Goal: Transaction & Acquisition: Purchase product/service

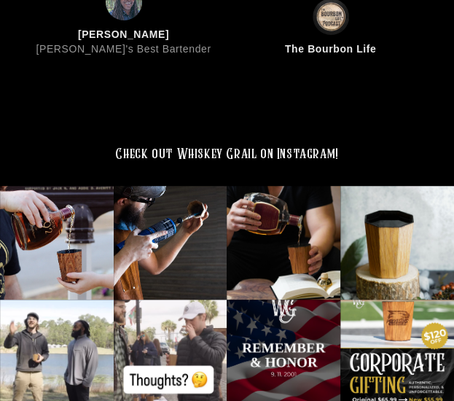
scroll to position [4056, 0]
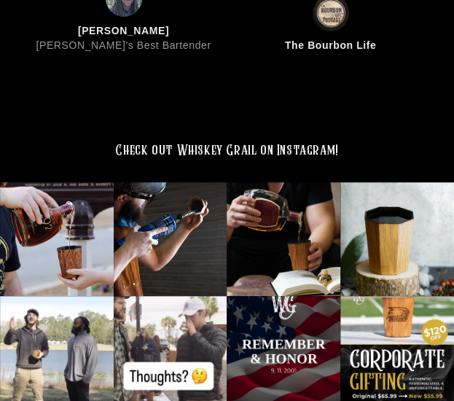
click at [425, 220] on div at bounding box center [398, 239] width 114 height 114
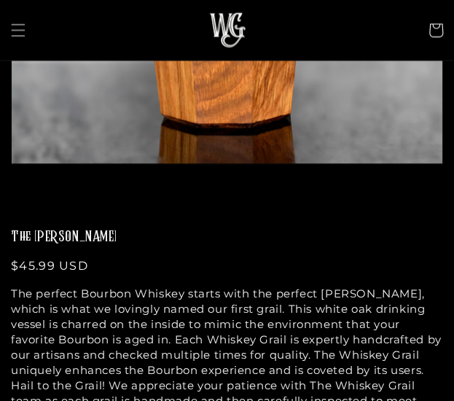
scroll to position [671, 0]
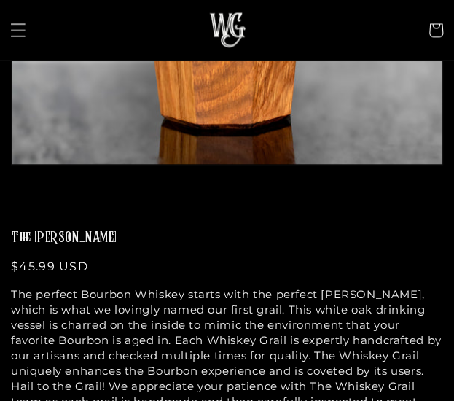
click at [19, 34] on icon "Menu" at bounding box center [17, 30] width 15 height 15
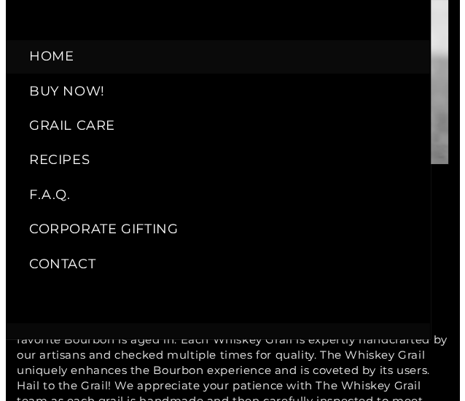
scroll to position [676, 0]
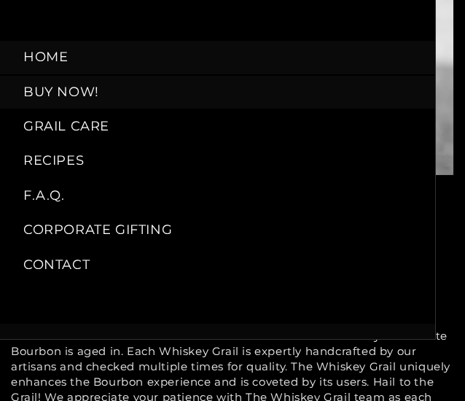
click at [45, 83] on link "BUY NOW!" at bounding box center [218, 91] width 436 height 33
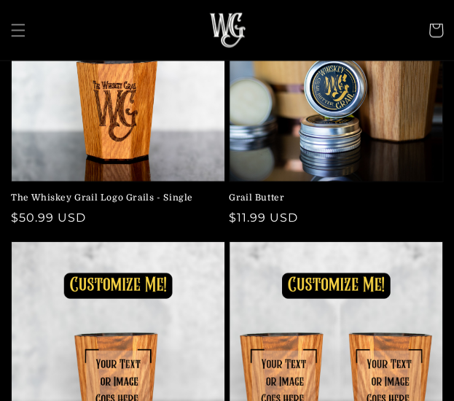
scroll to position [727, 0]
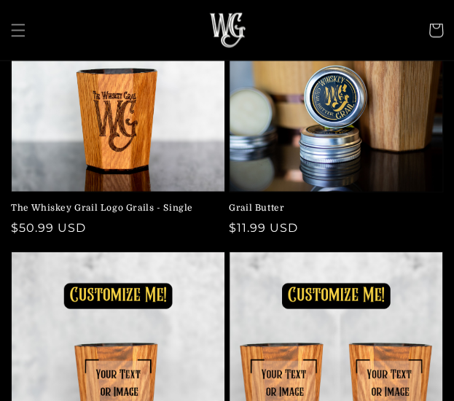
click at [392, 202] on link "Grail Butter" at bounding box center [332, 208] width 206 height 12
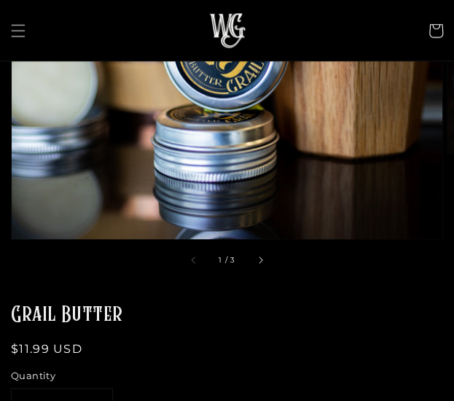
scroll to position [287, 0]
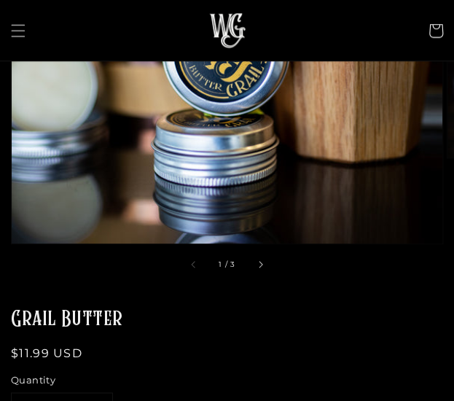
click at [283, 310] on h1 "Grail Butter" at bounding box center [227, 320] width 433 height 28
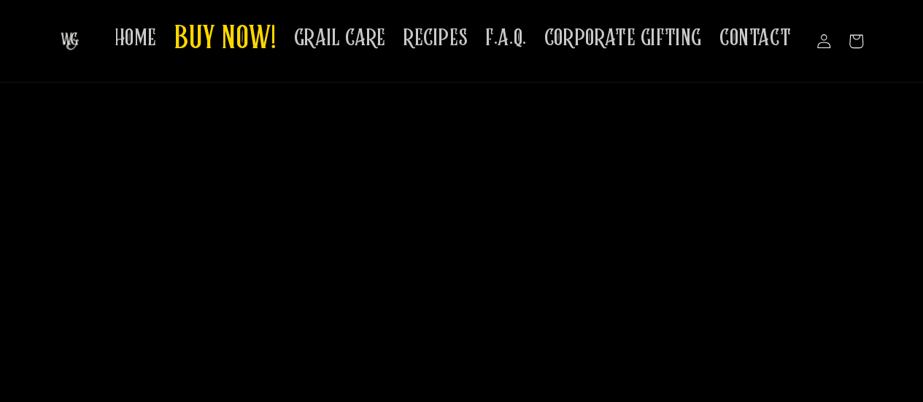
scroll to position [1460, 0]
